Goal: Task Accomplishment & Management: Complete application form

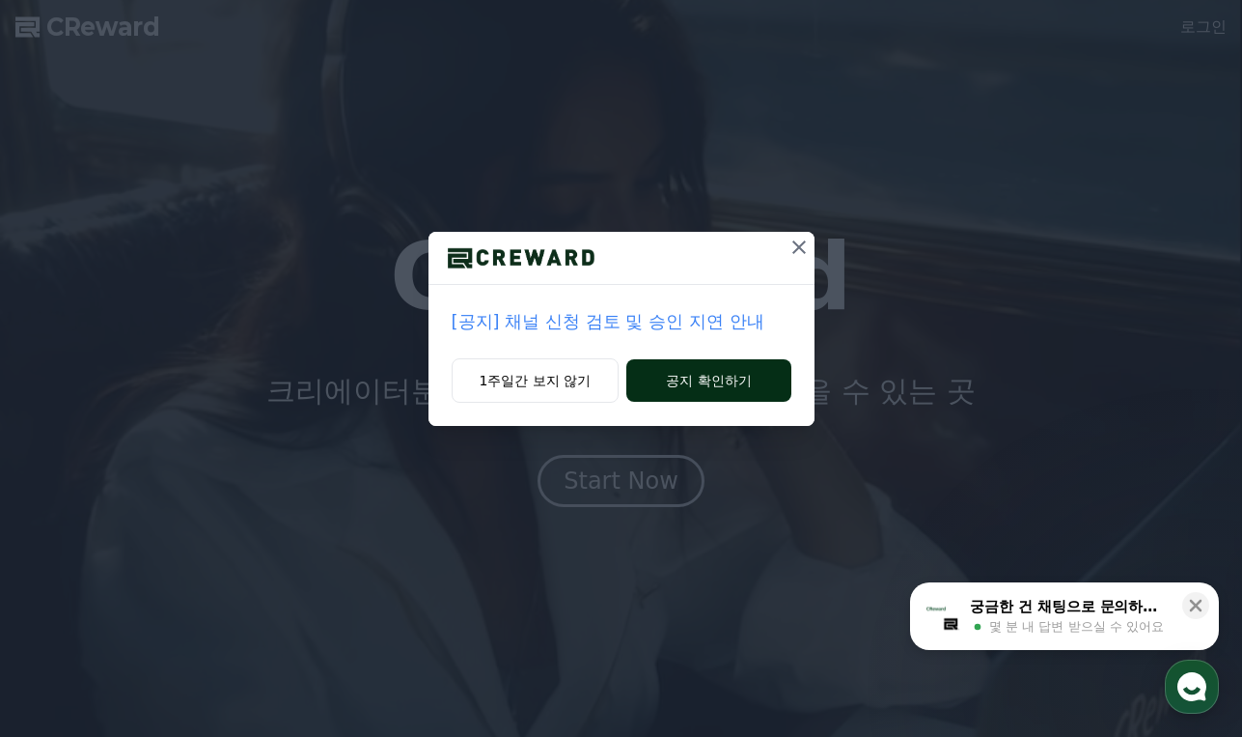
click at [716, 381] on button "공지 확인하기" at bounding box center [709, 380] width 164 height 42
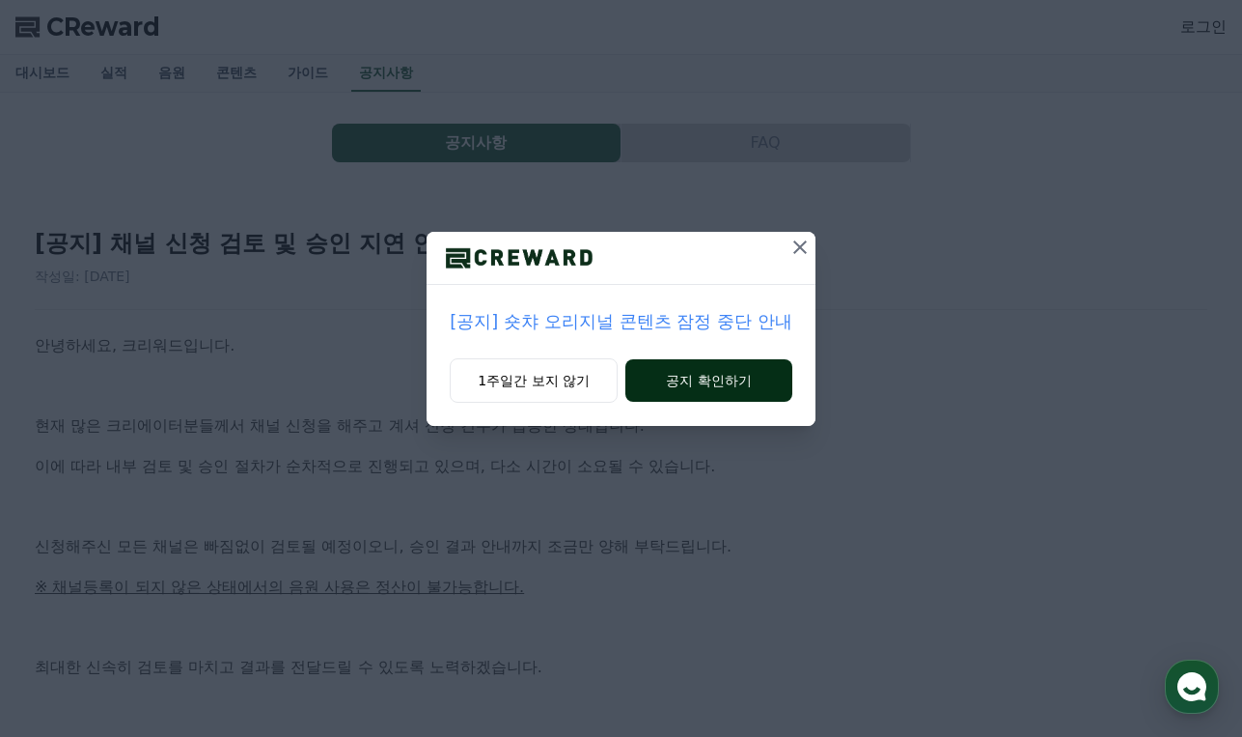
click at [717, 383] on button "공지 확인하기" at bounding box center [709, 380] width 167 height 42
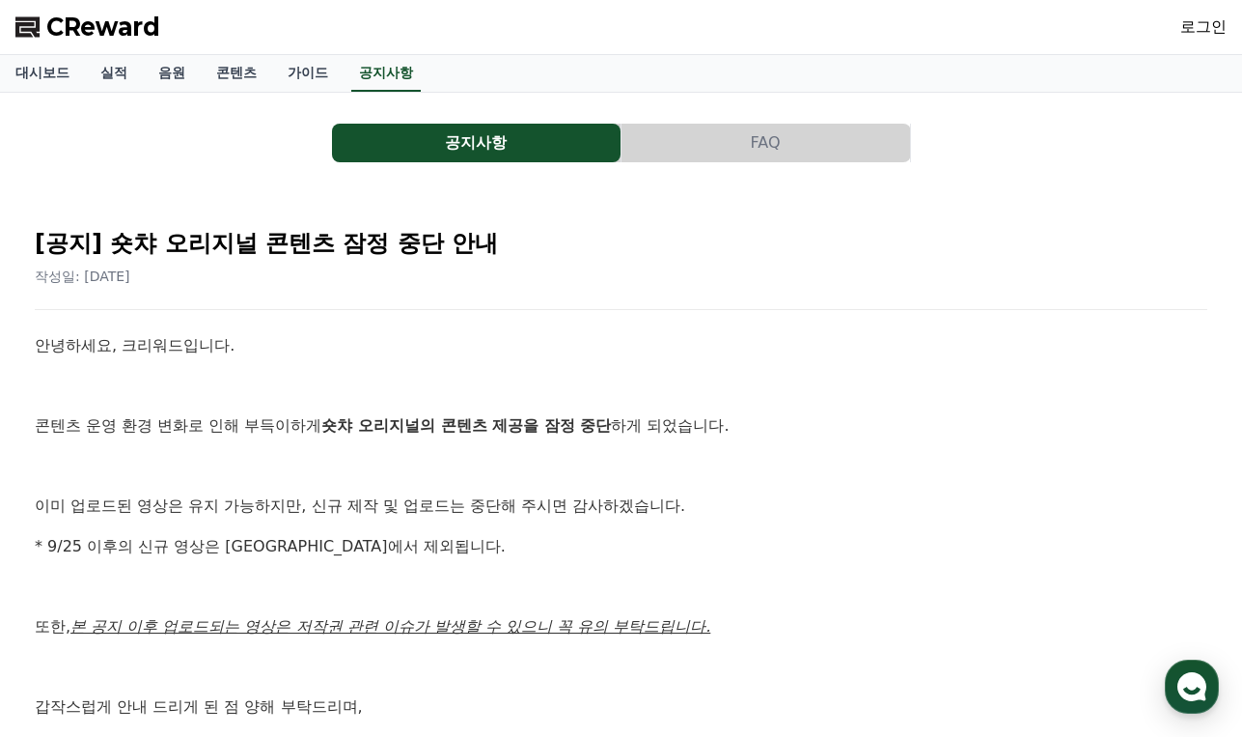
click at [397, 54] on div at bounding box center [621, 54] width 1242 height 1
click at [398, 76] on link "공지사항" at bounding box center [386, 73] width 70 height 37
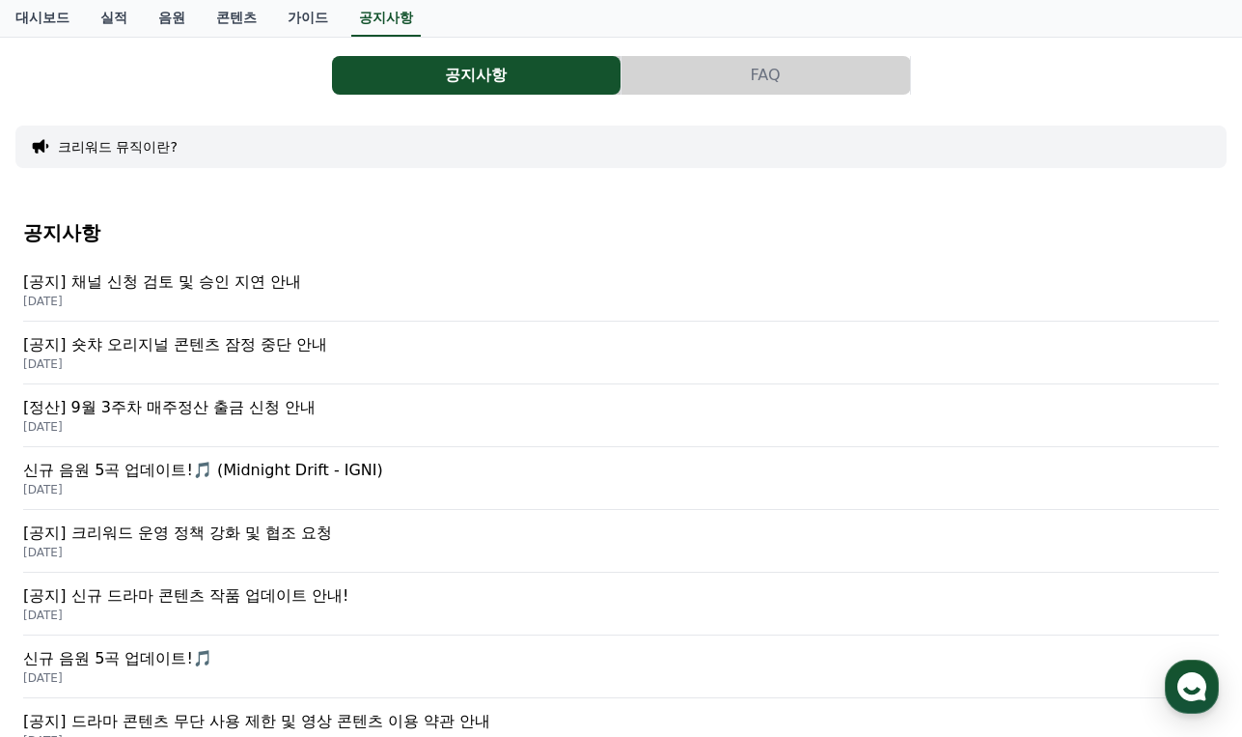
scroll to position [97, 0]
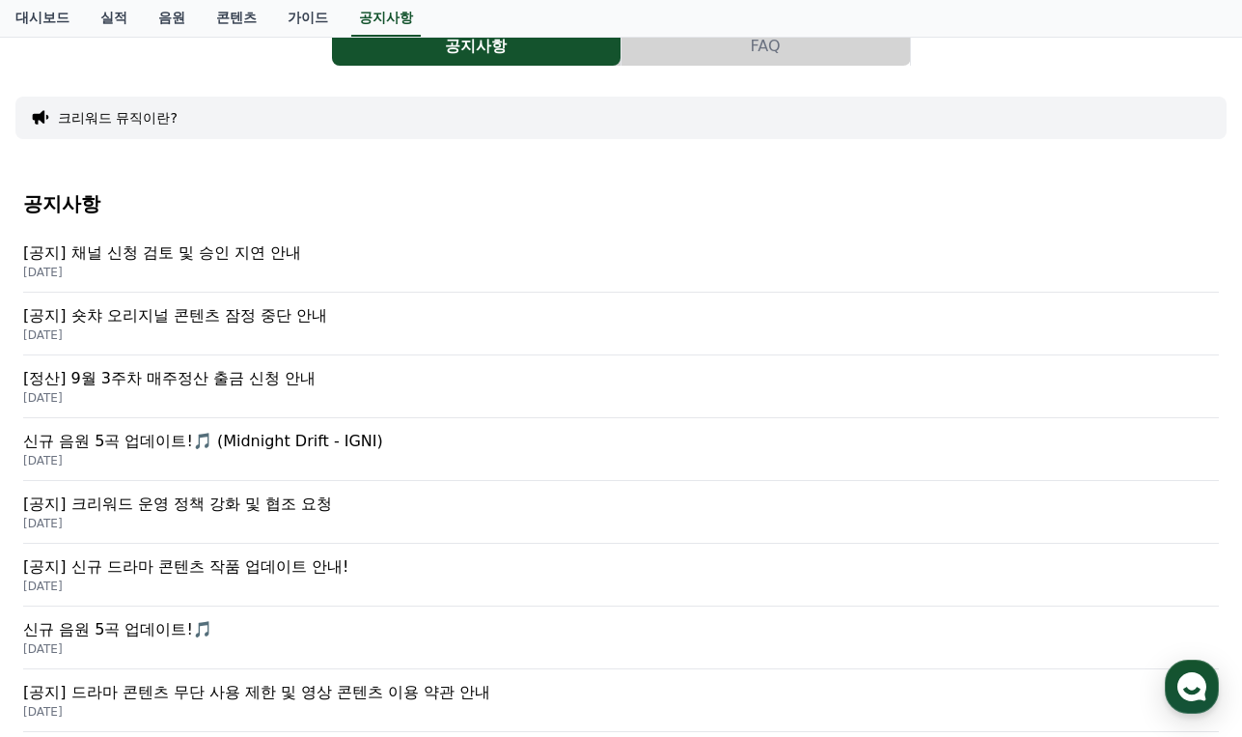
click at [276, 260] on p "[공지] 채널 신청 검토 및 승인 지연 안내" at bounding box center [621, 252] width 1196 height 23
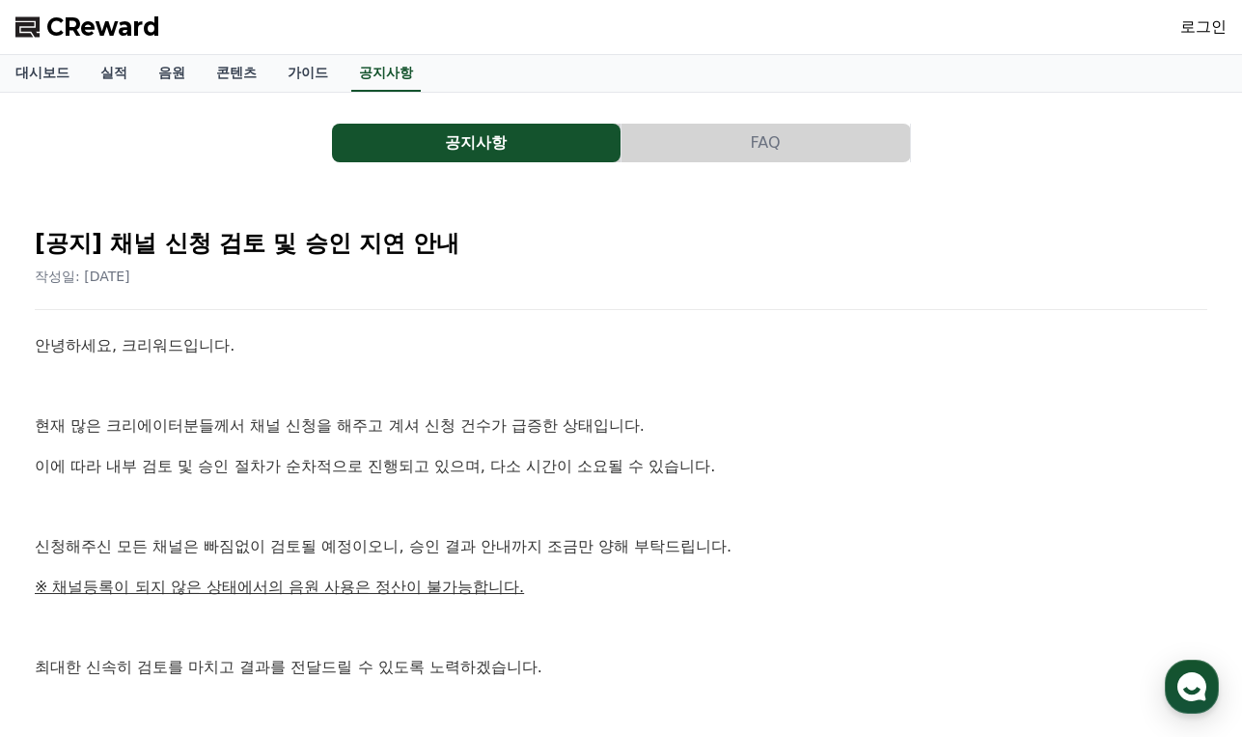
scroll to position [97, 0]
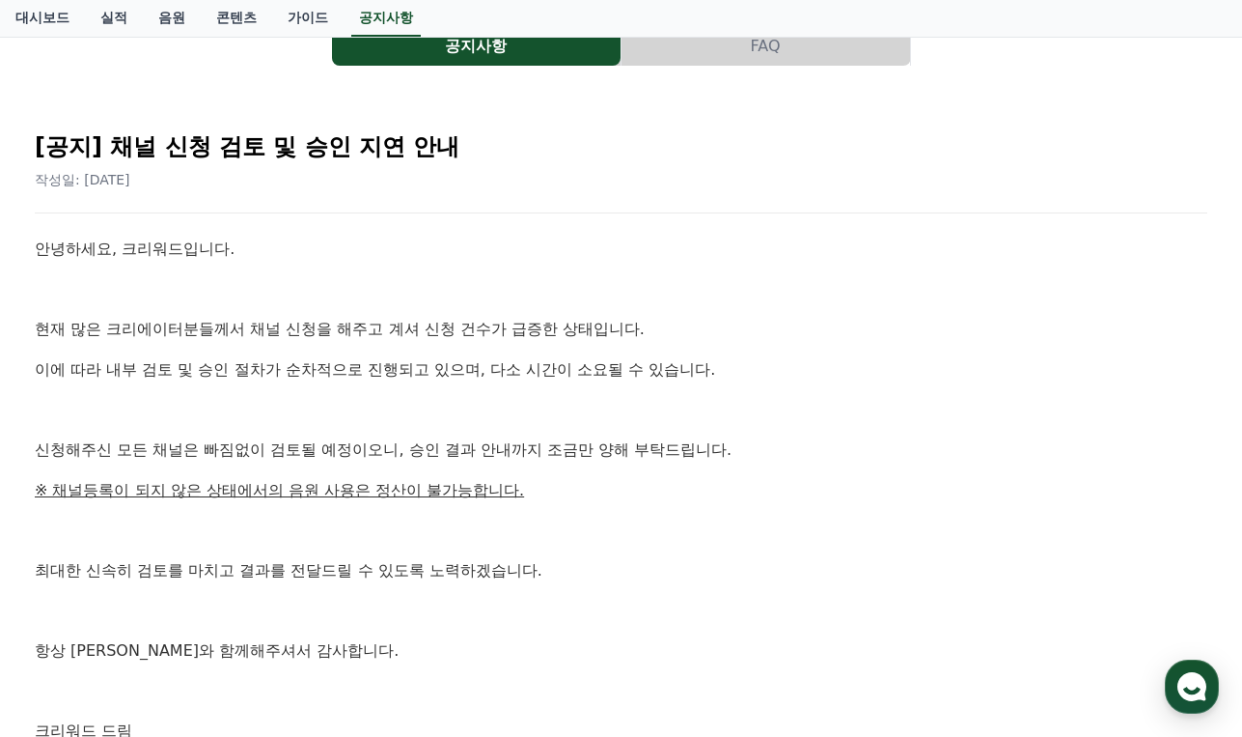
click at [480, 455] on p "신청해주신 모든 채널은 빠짐없이 검토될 예정이오니, 승인 결과 안내까지 조금만 양해 부탁드립니다." at bounding box center [621, 449] width 1173 height 25
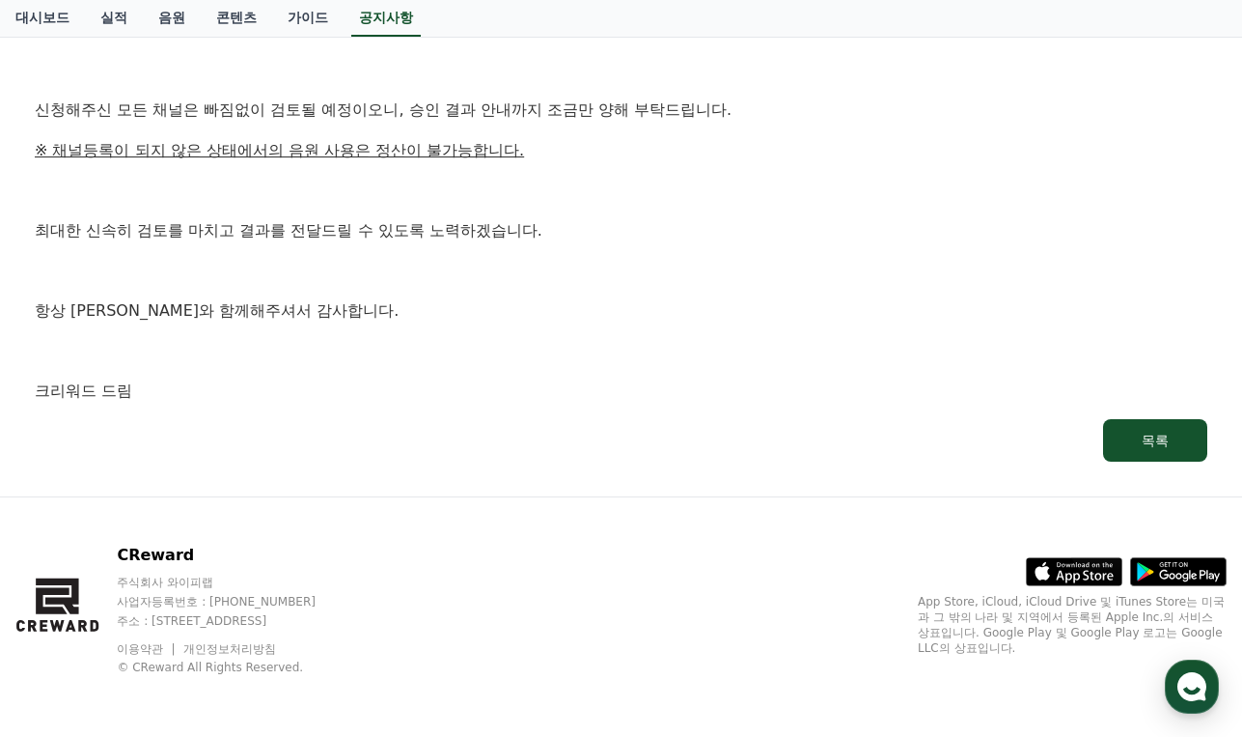
scroll to position [0, 0]
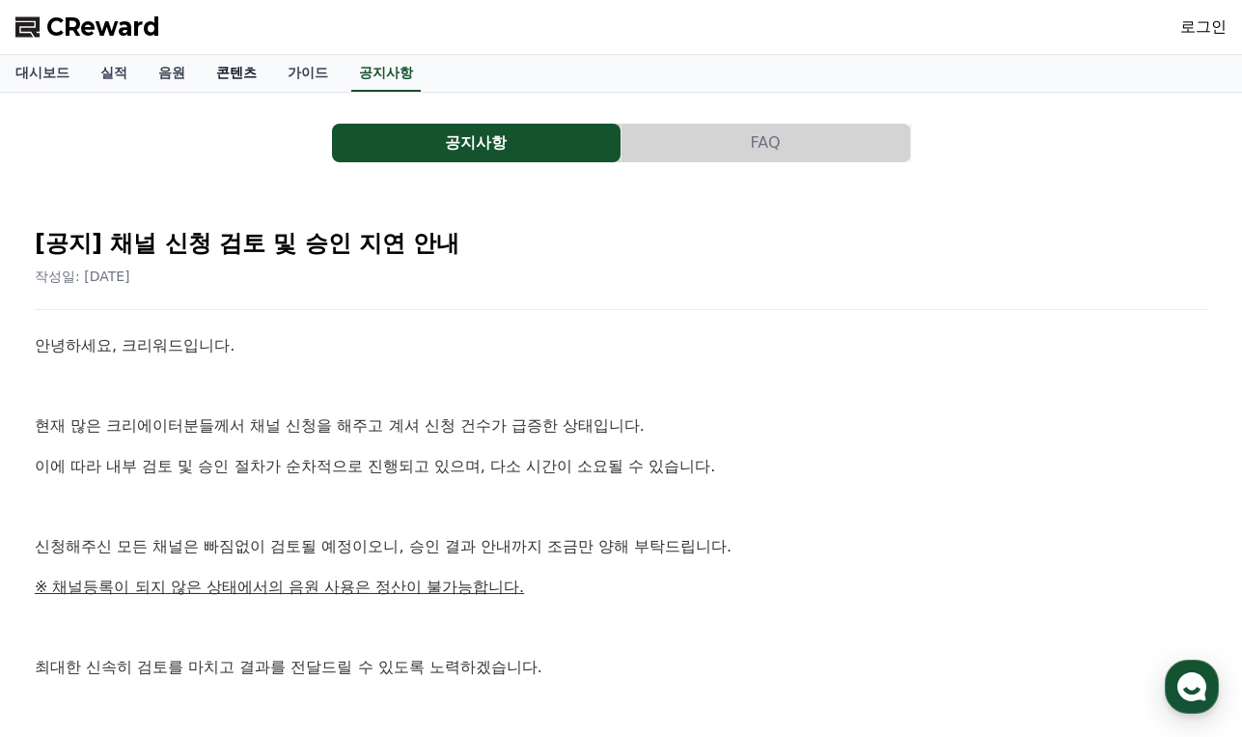
click at [240, 71] on link "콘텐츠" at bounding box center [236, 73] width 71 height 37
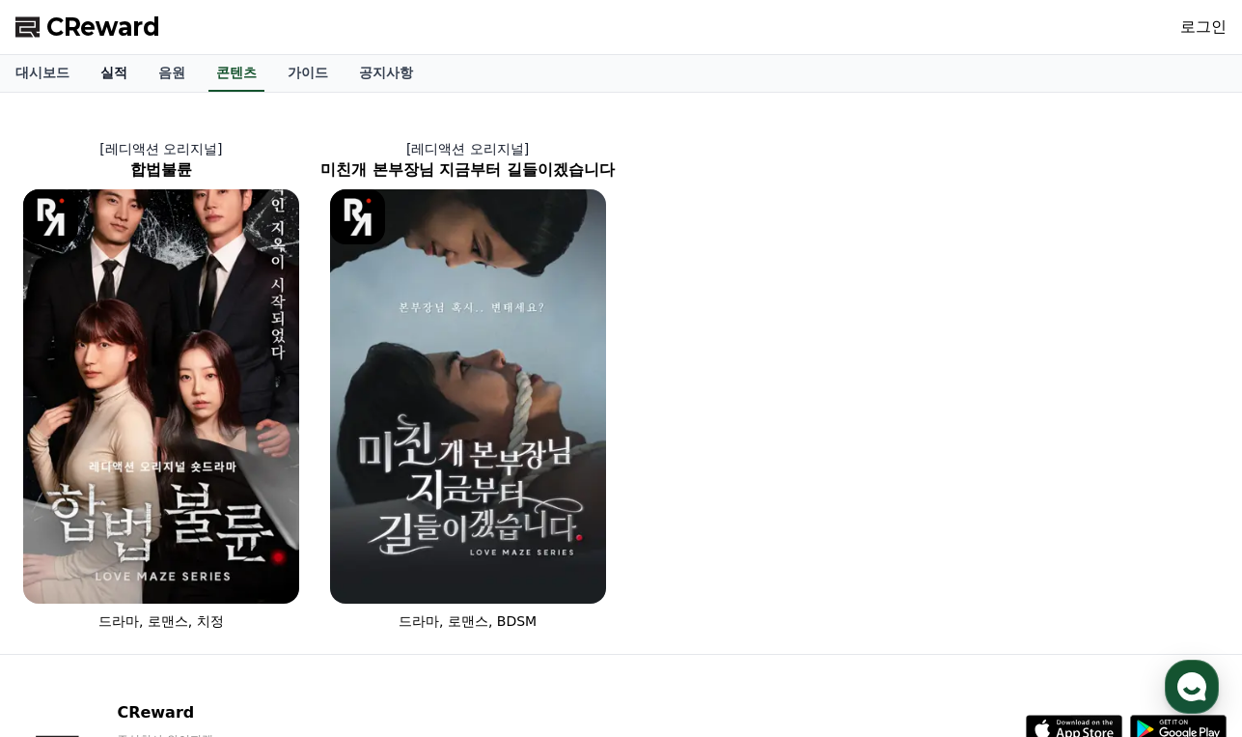
click at [120, 72] on link "실적" at bounding box center [114, 73] width 58 height 37
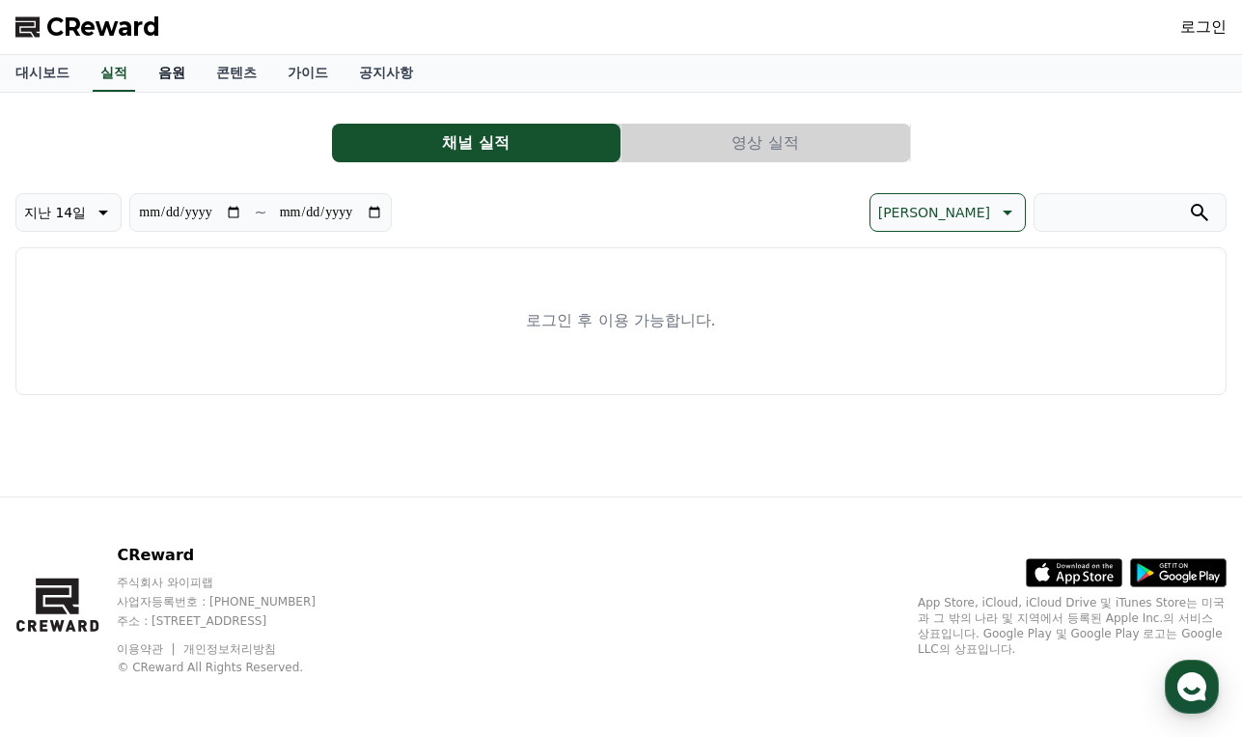
click at [181, 80] on link "음원" at bounding box center [172, 73] width 58 height 37
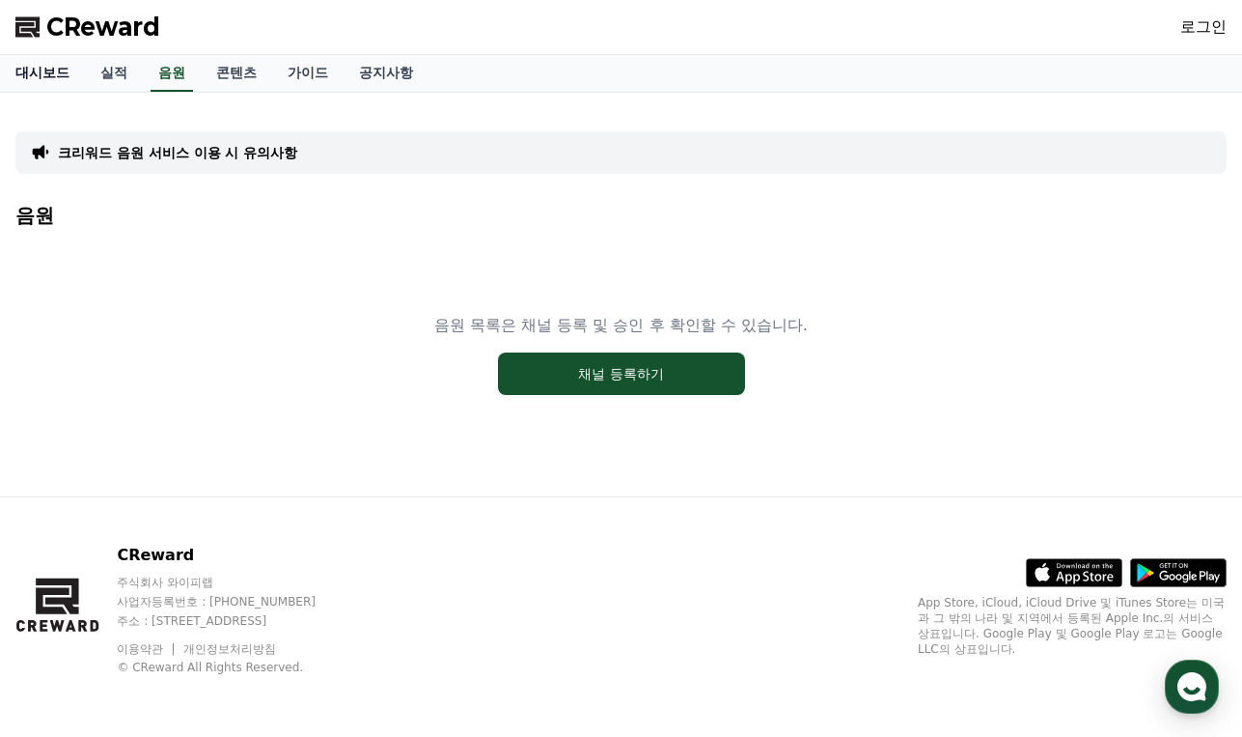
click at [26, 68] on link "대시보드" at bounding box center [42, 73] width 85 height 37
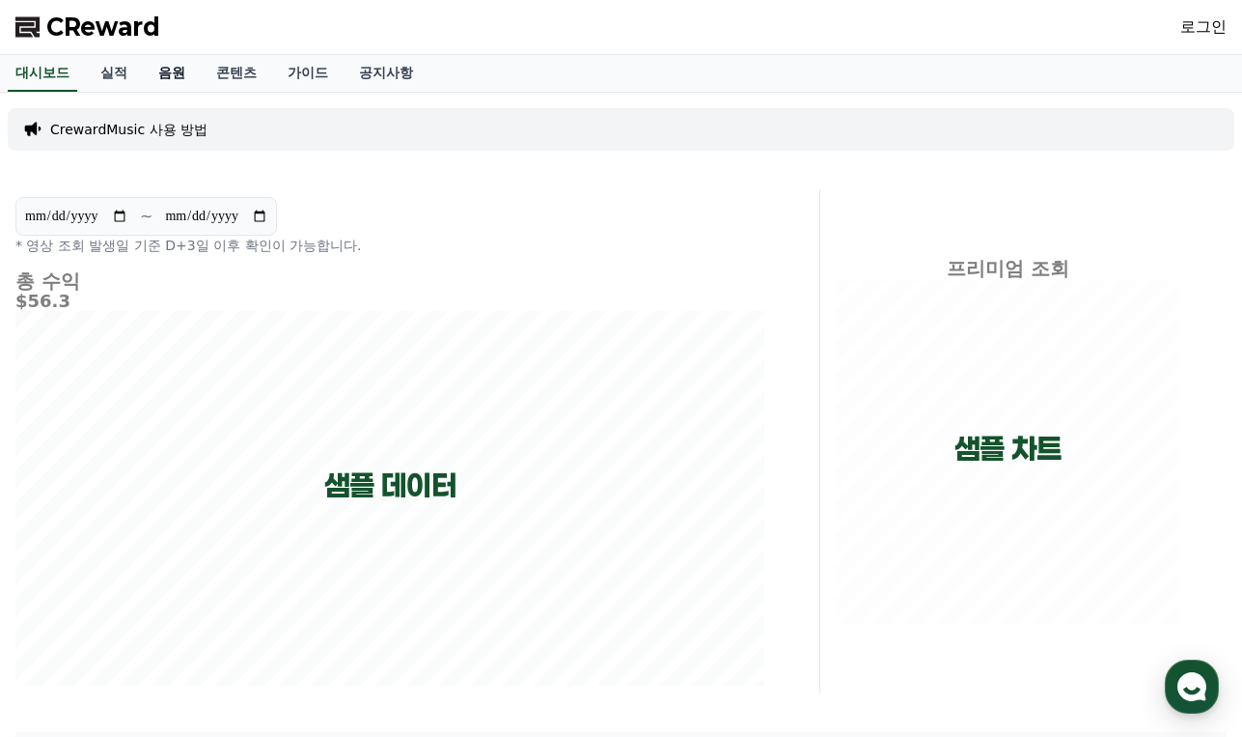
click at [168, 73] on link "음원" at bounding box center [172, 73] width 58 height 37
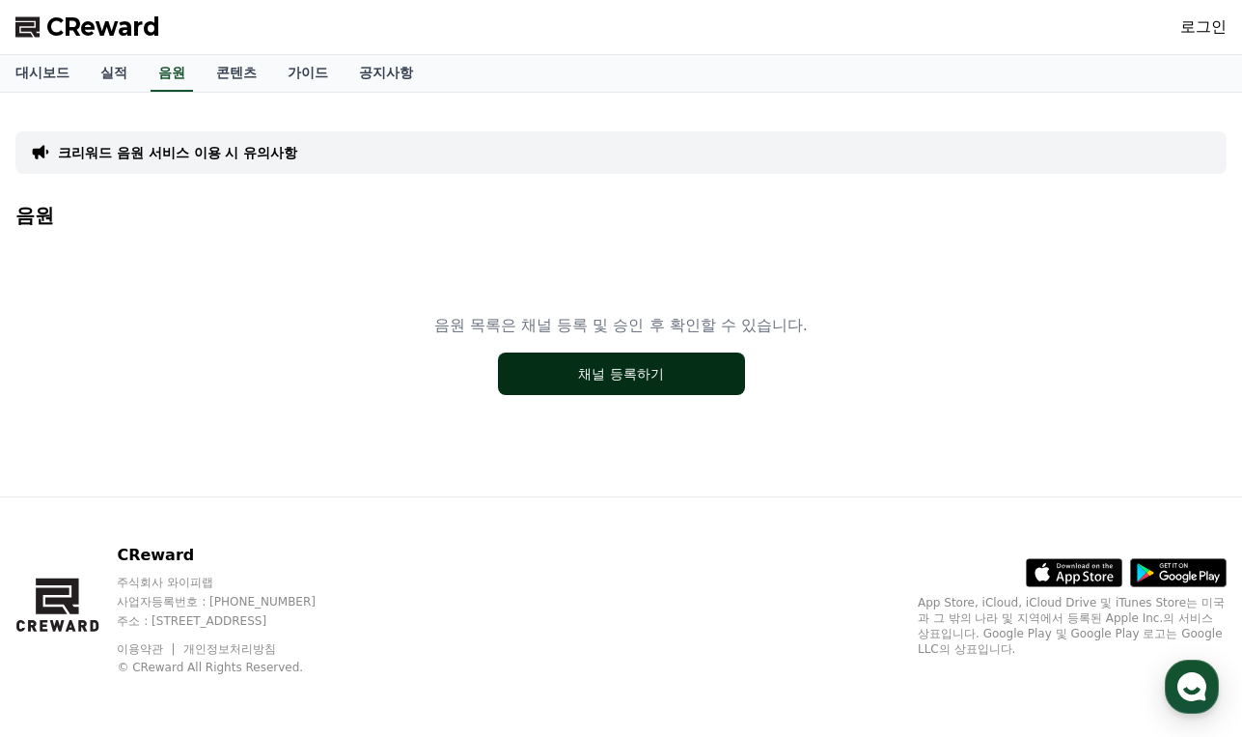
click at [614, 362] on button "채널 등록하기" at bounding box center [621, 373] width 247 height 42
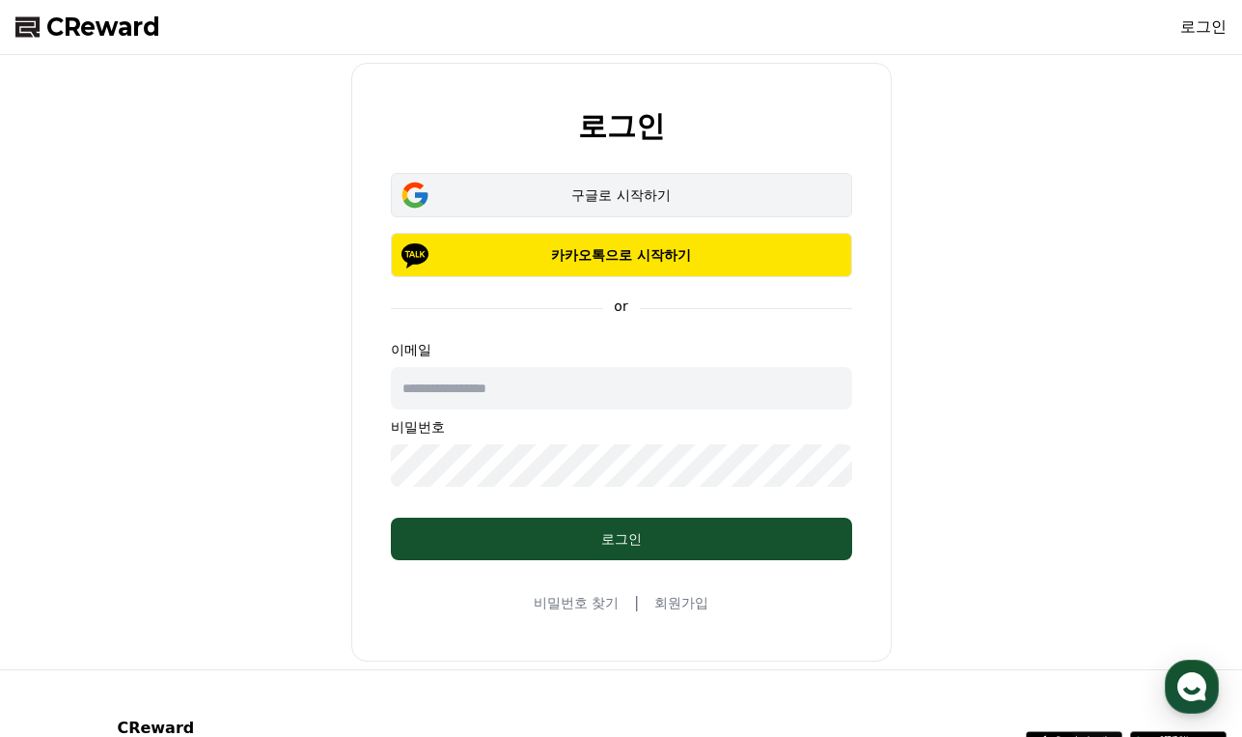
click at [616, 192] on div "구글로 시작하기" at bounding box center [621, 194] width 405 height 19
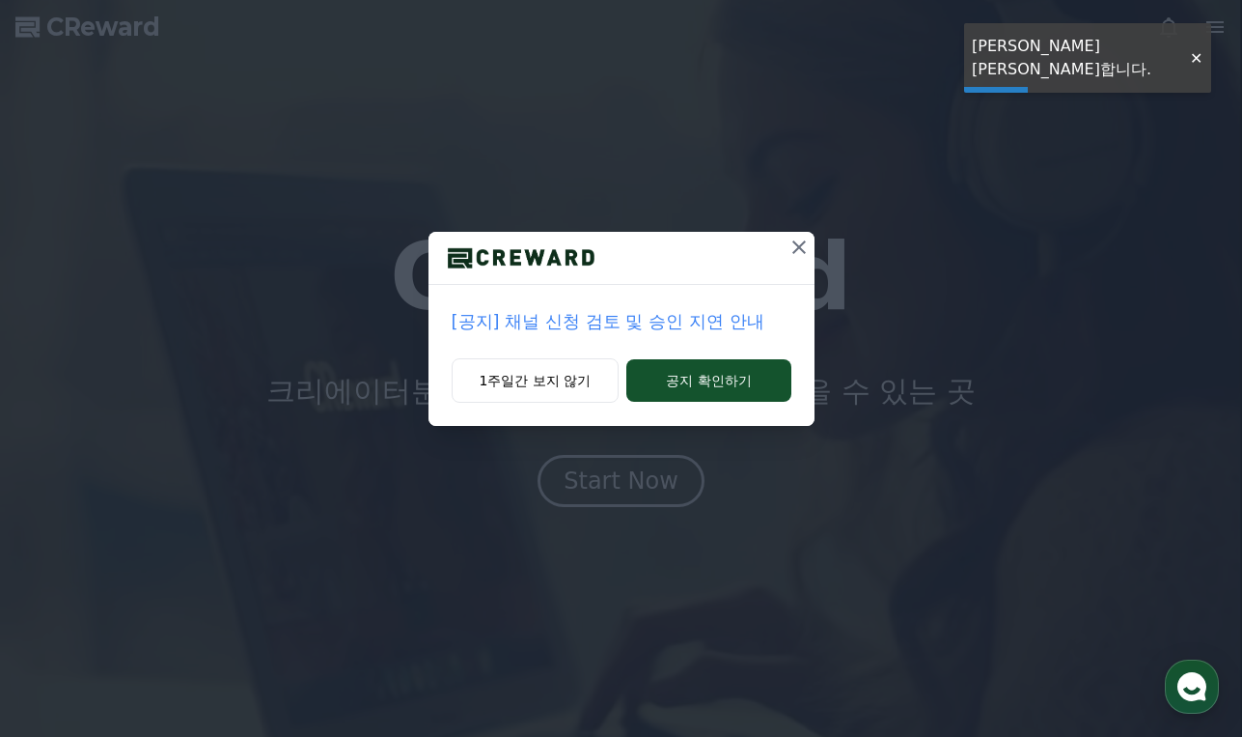
click at [1192, 49] on div at bounding box center [1196, 58] width 31 height 18
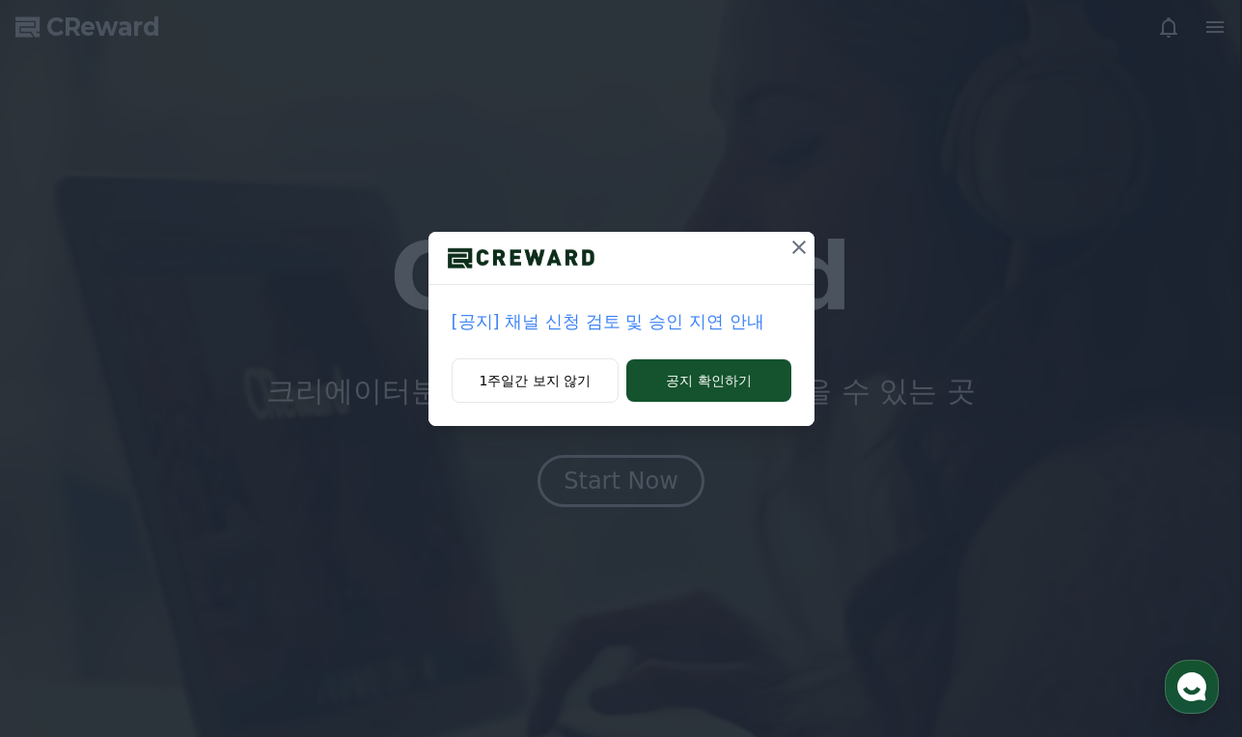
click at [802, 248] on icon at bounding box center [799, 247] width 23 height 23
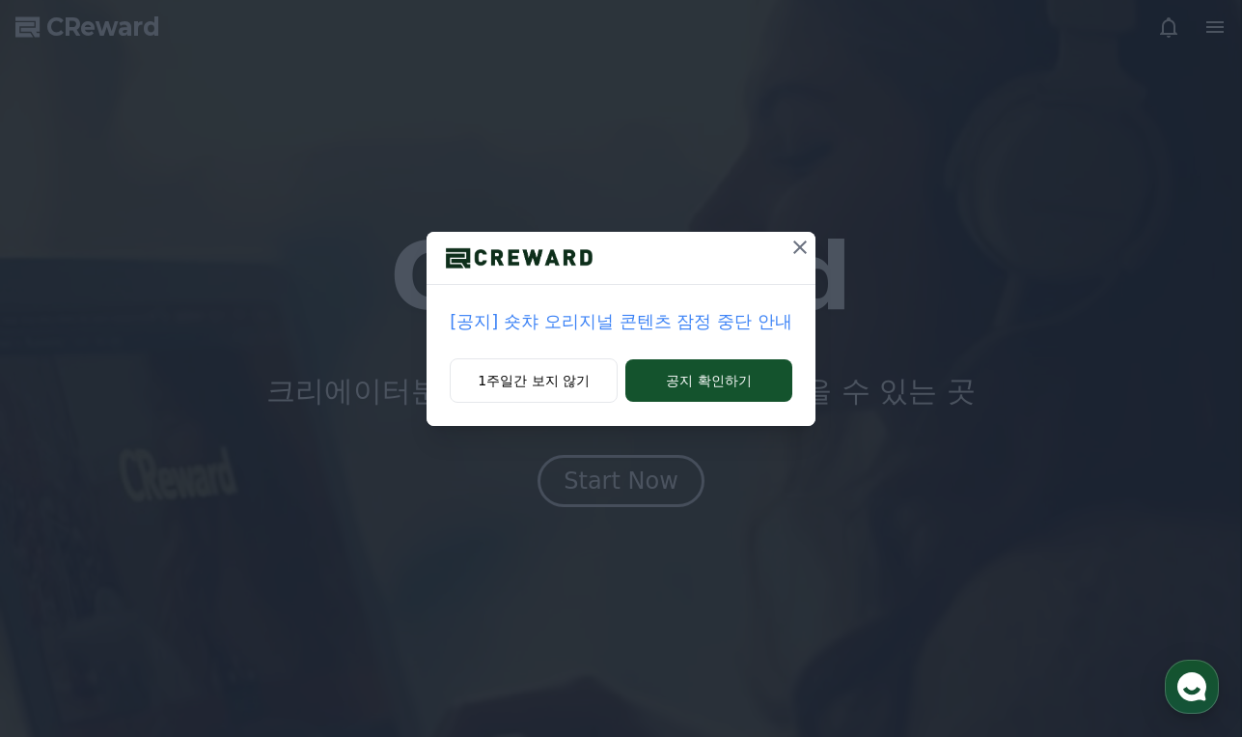
click at [794, 250] on icon at bounding box center [800, 247] width 23 height 23
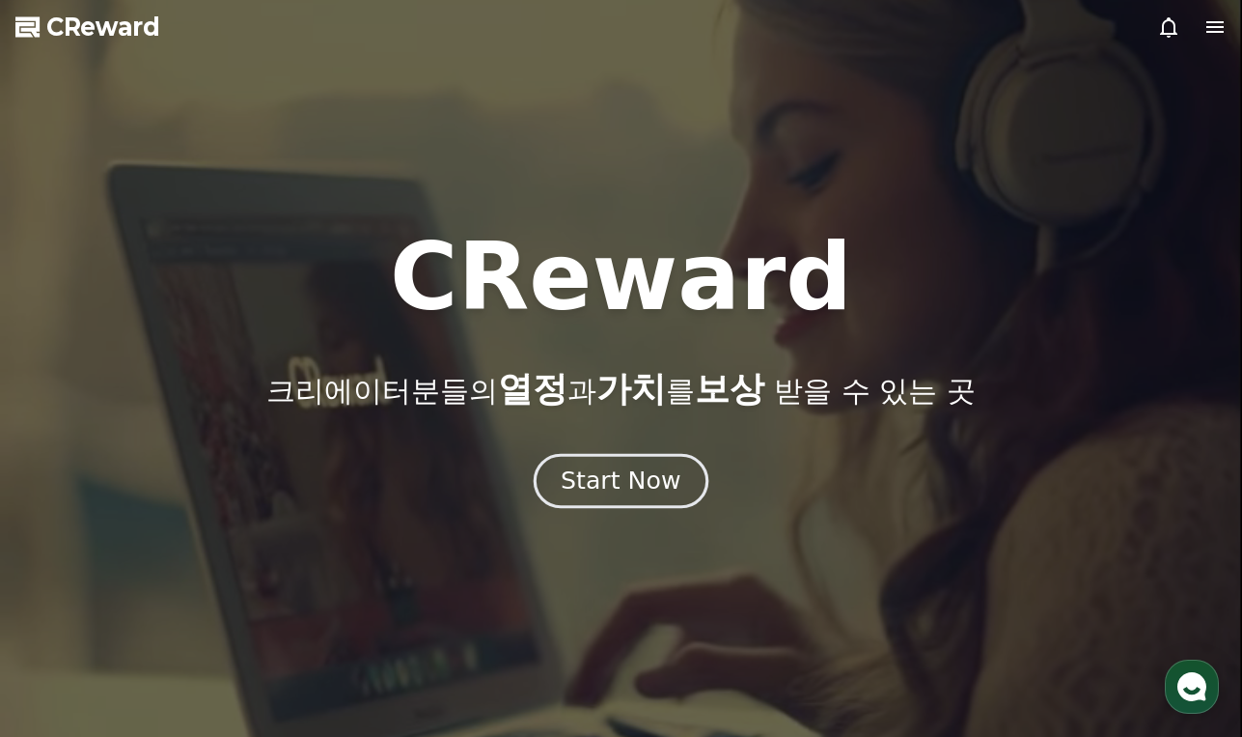
click at [648, 478] on div "Start Now" at bounding box center [621, 480] width 120 height 33
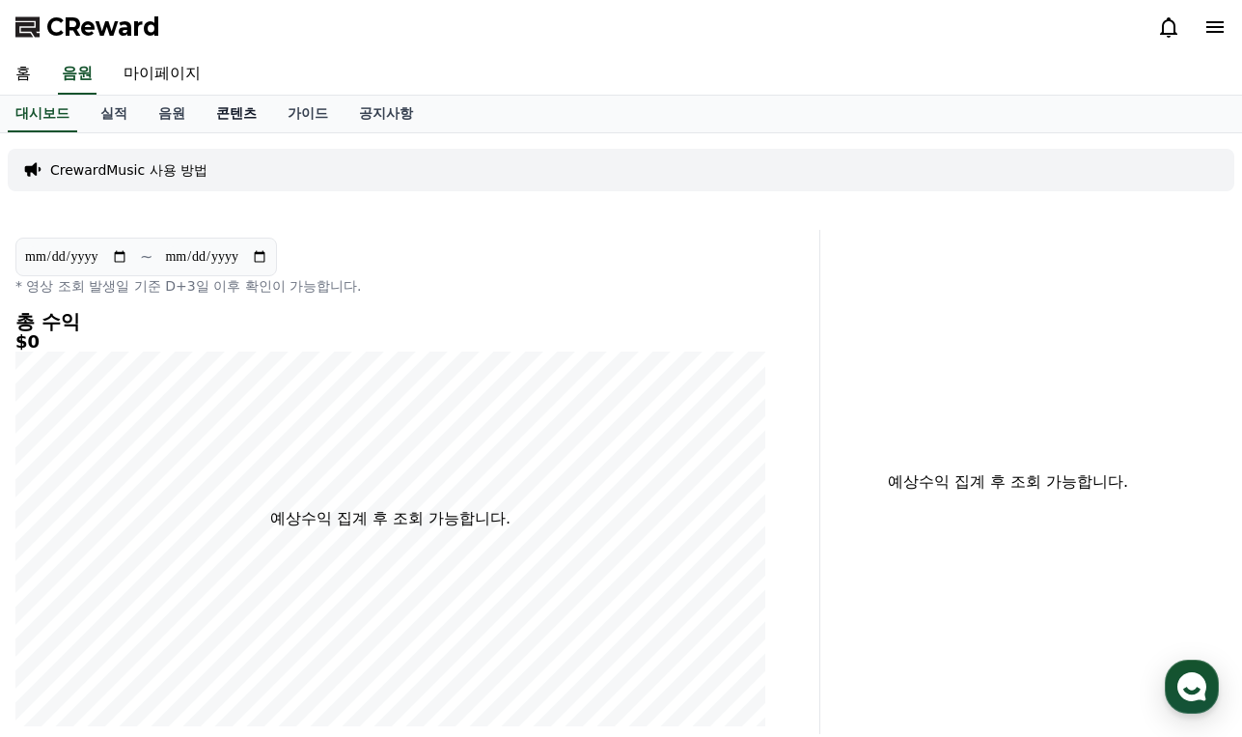
click at [224, 120] on link "콘텐츠" at bounding box center [236, 114] width 71 height 37
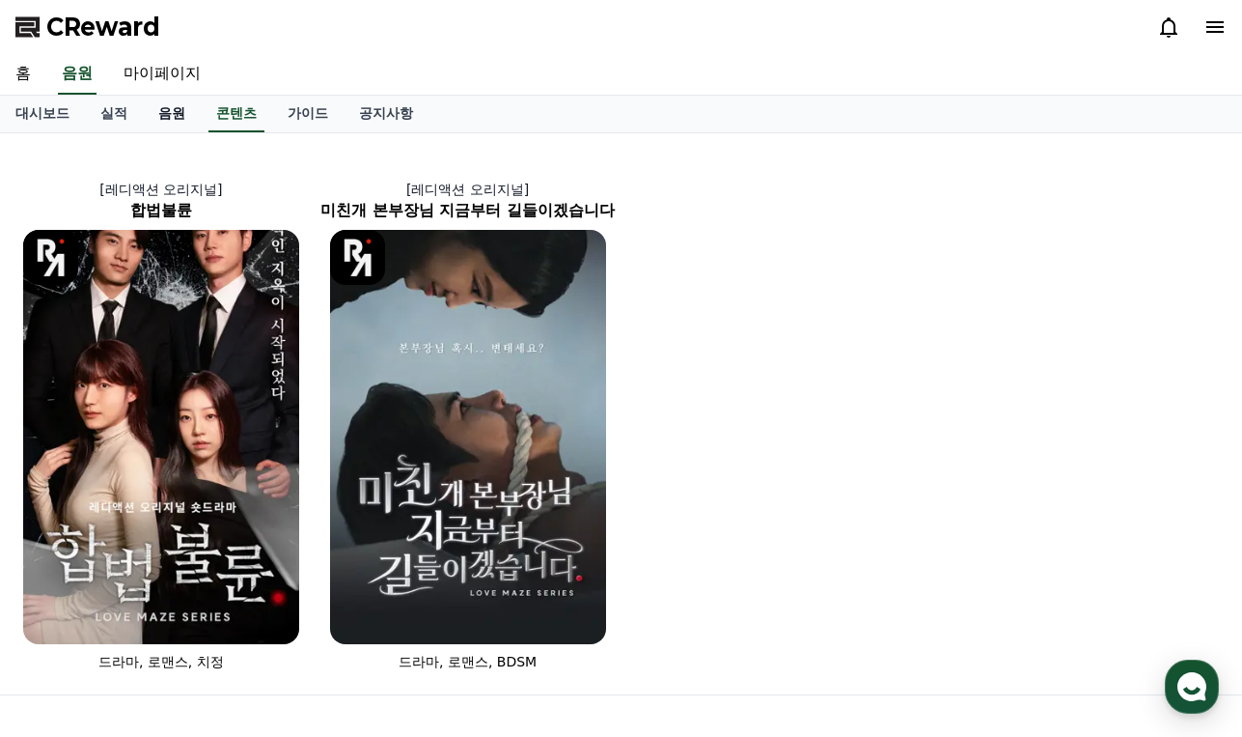
click at [173, 116] on link "음원" at bounding box center [172, 114] width 58 height 37
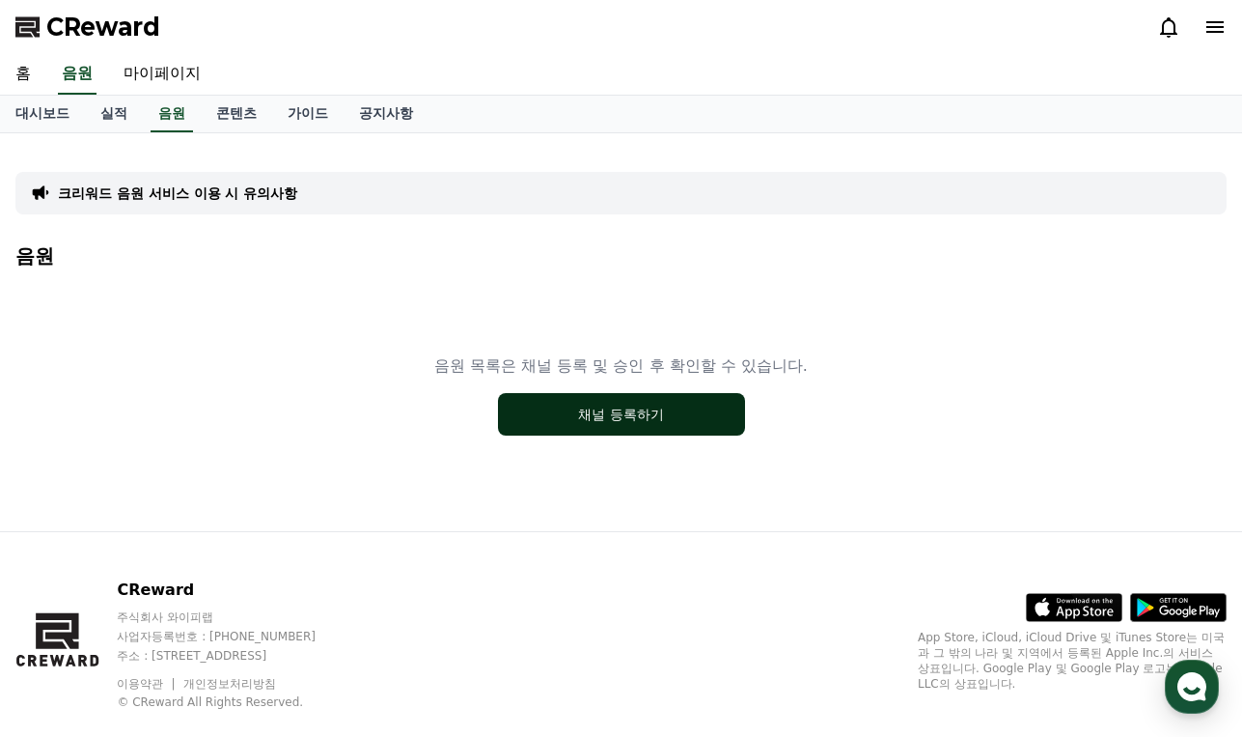
click at [583, 417] on button "채널 등록하기" at bounding box center [621, 414] width 247 height 42
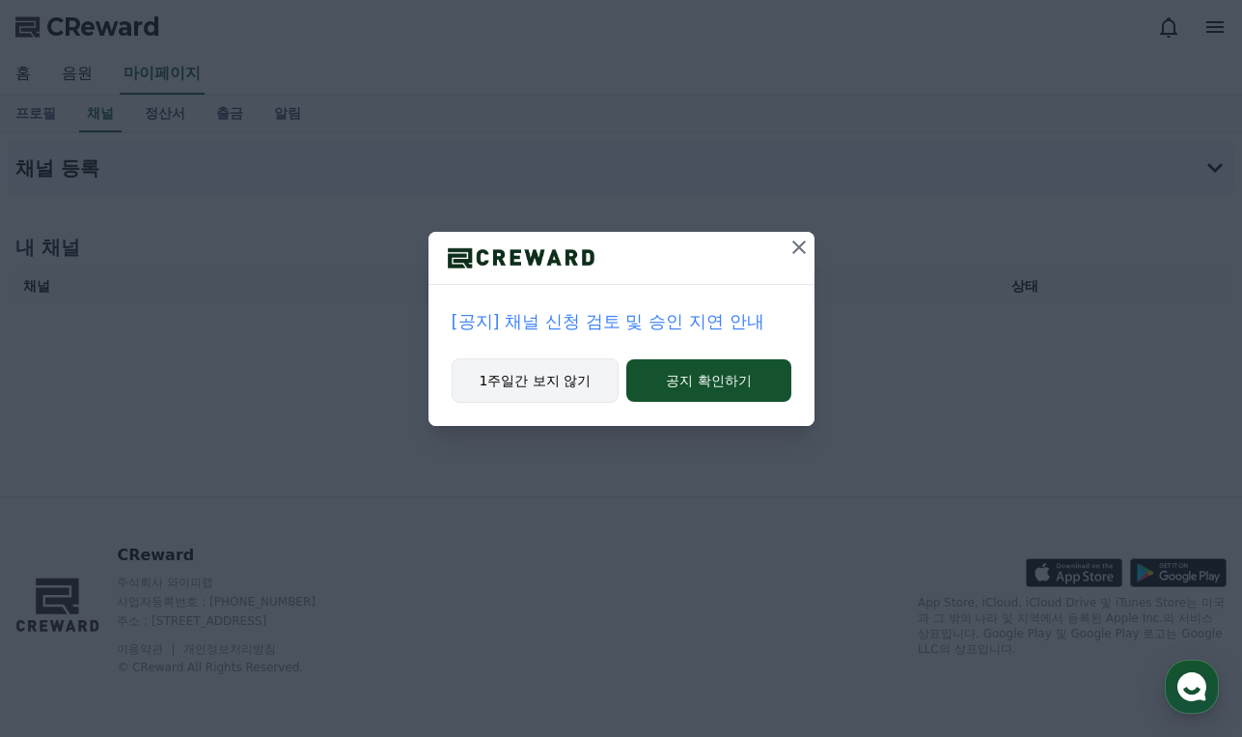
click at [580, 384] on button "1주일간 보지 않기" at bounding box center [536, 380] width 168 height 44
click at [549, 380] on button "1주일간 보지 않기" at bounding box center [534, 380] width 168 height 44
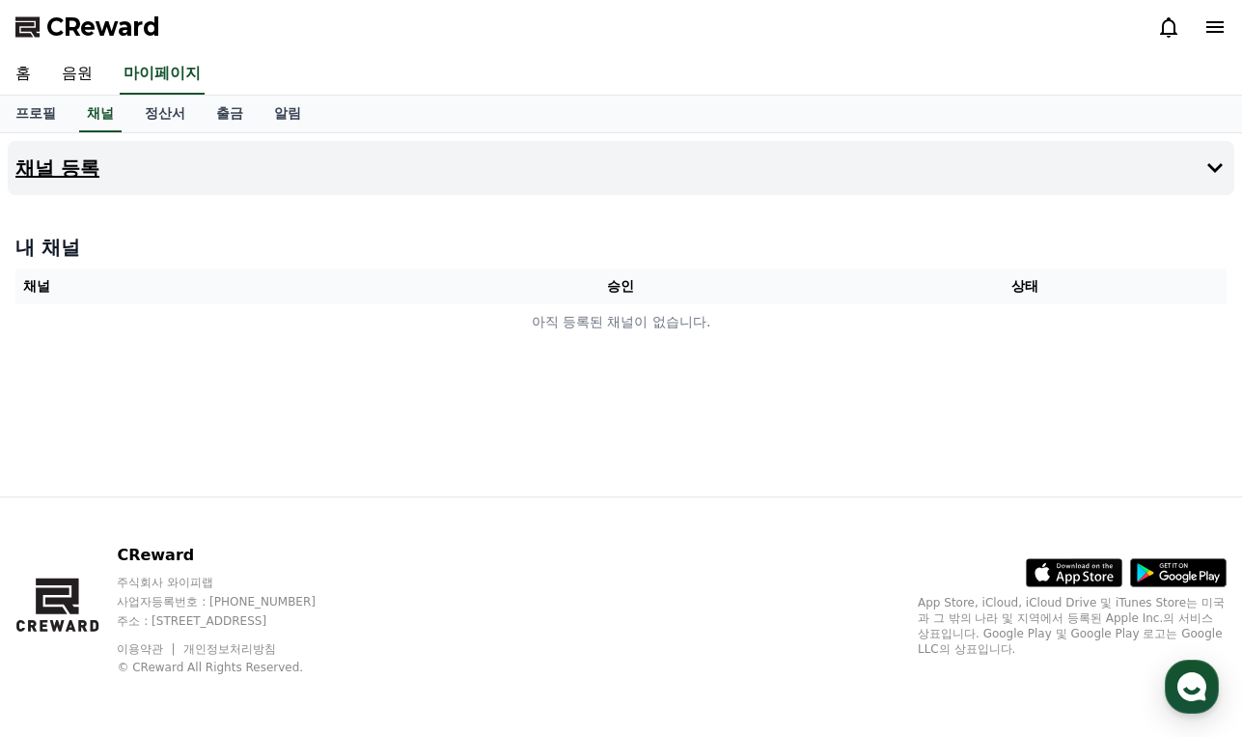
click at [1208, 172] on icon at bounding box center [1215, 167] width 23 height 23
